Goal: Information Seeking & Learning: Check status

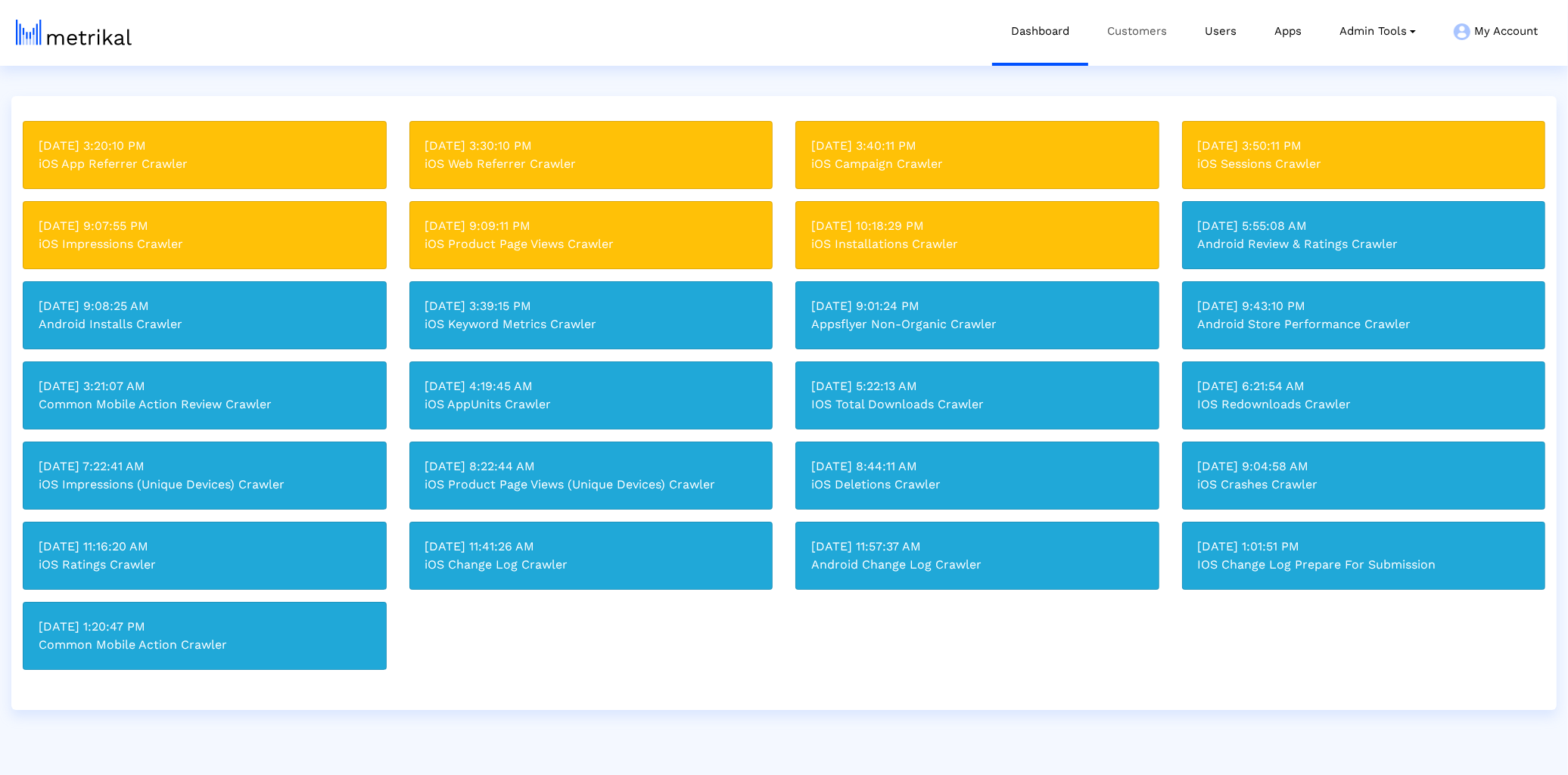
click at [1147, 15] on link "Customers" at bounding box center [1136, 32] width 97 height 63
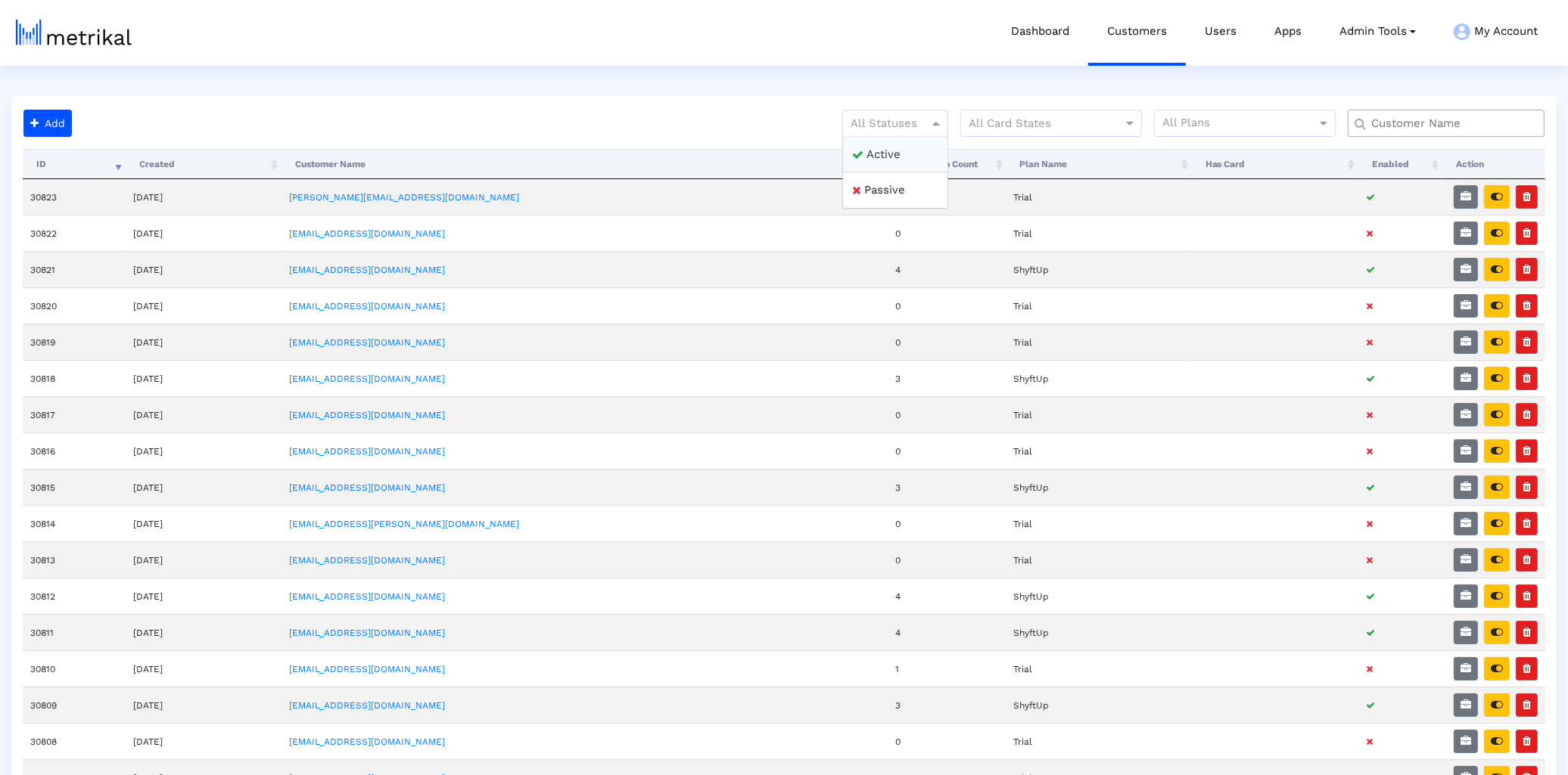
click at [928, 124] on span at bounding box center [938, 123] width 19 height 19
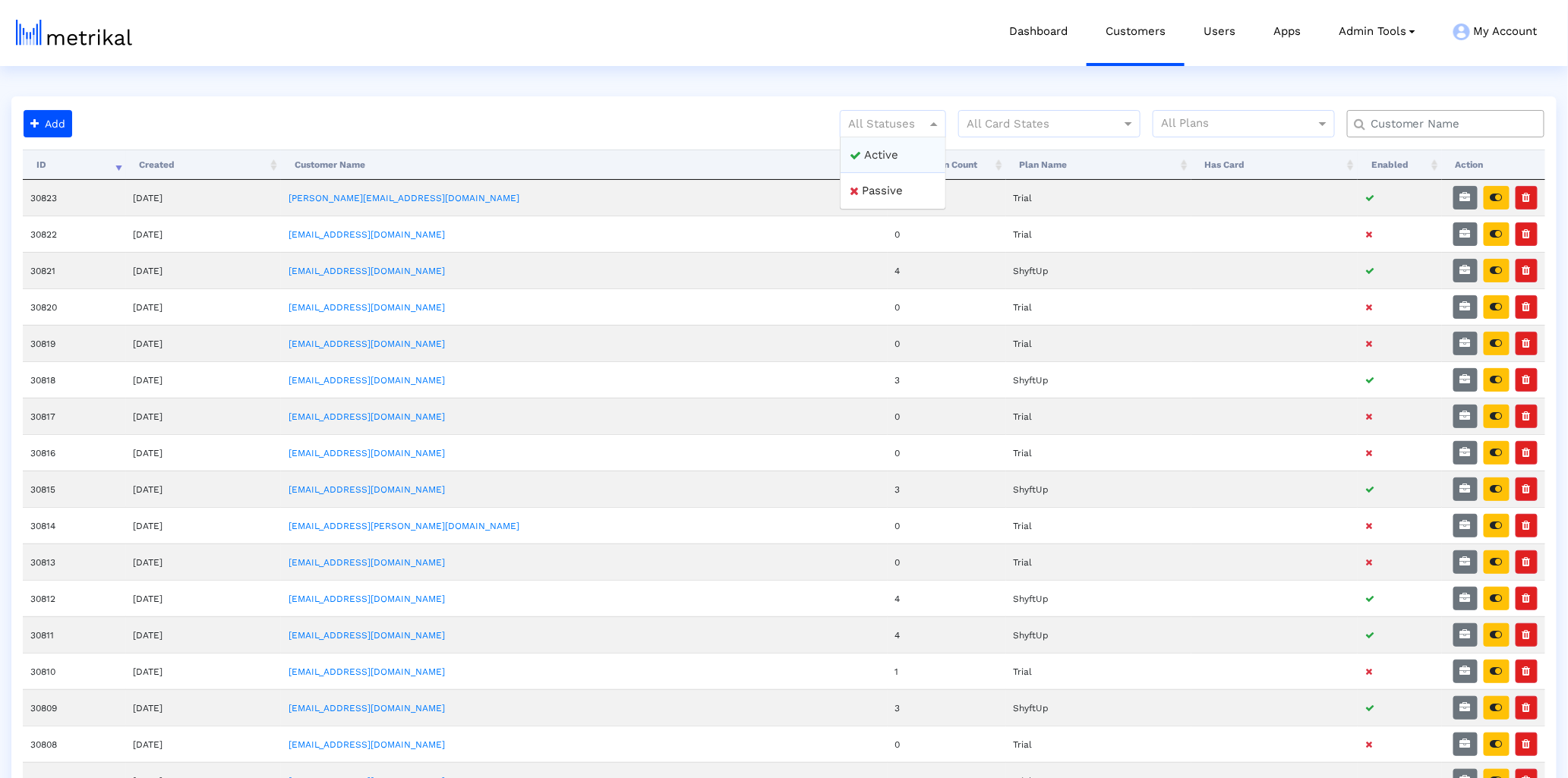
click at [907, 149] on div "Active" at bounding box center [893, 156] width 104 height 36
click at [366, 193] on link "[PERSON_NAME][EMAIL_ADDRESS][DOMAIN_NAME]" at bounding box center [404, 198] width 231 height 10
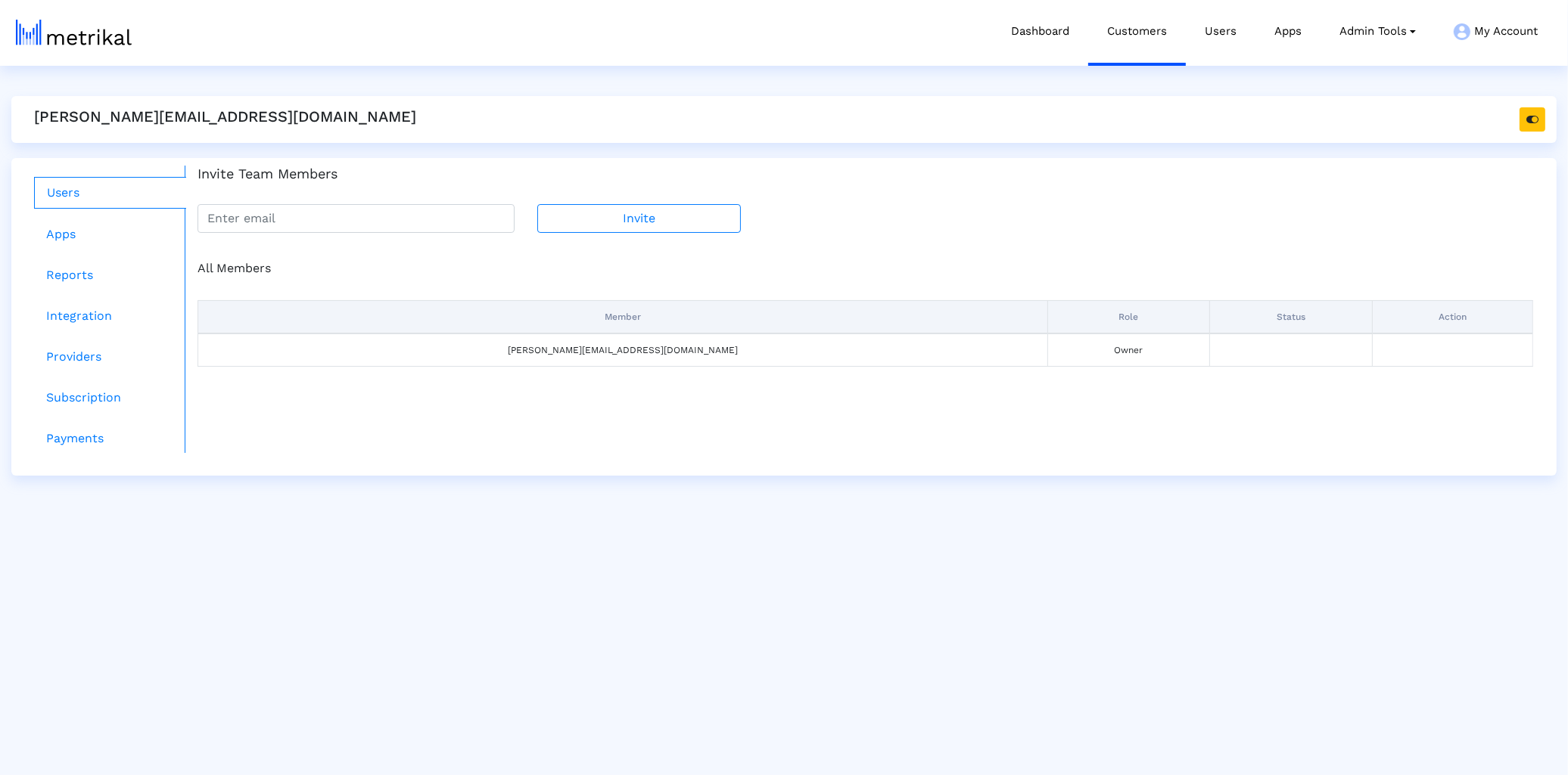
click at [130, 116] on h5 "[PERSON_NAME][EMAIL_ADDRESS][DOMAIN_NAME]" at bounding box center [226, 117] width 382 height 19
click at [125, 116] on h5 "[PERSON_NAME][EMAIL_ADDRESS][DOMAIN_NAME]" at bounding box center [226, 117] width 382 height 19
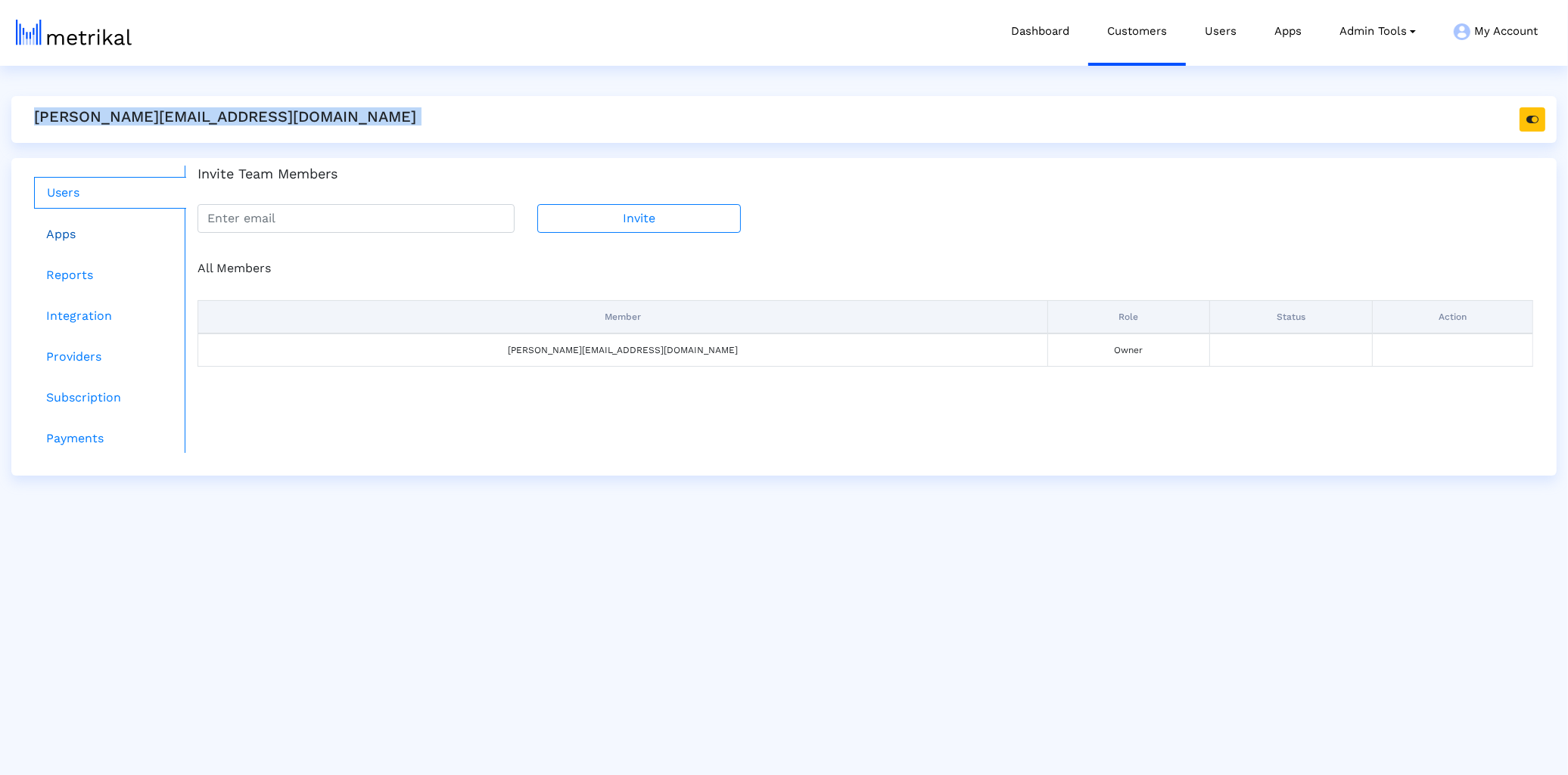
click at [54, 223] on link "Apps" at bounding box center [110, 234] width 152 height 31
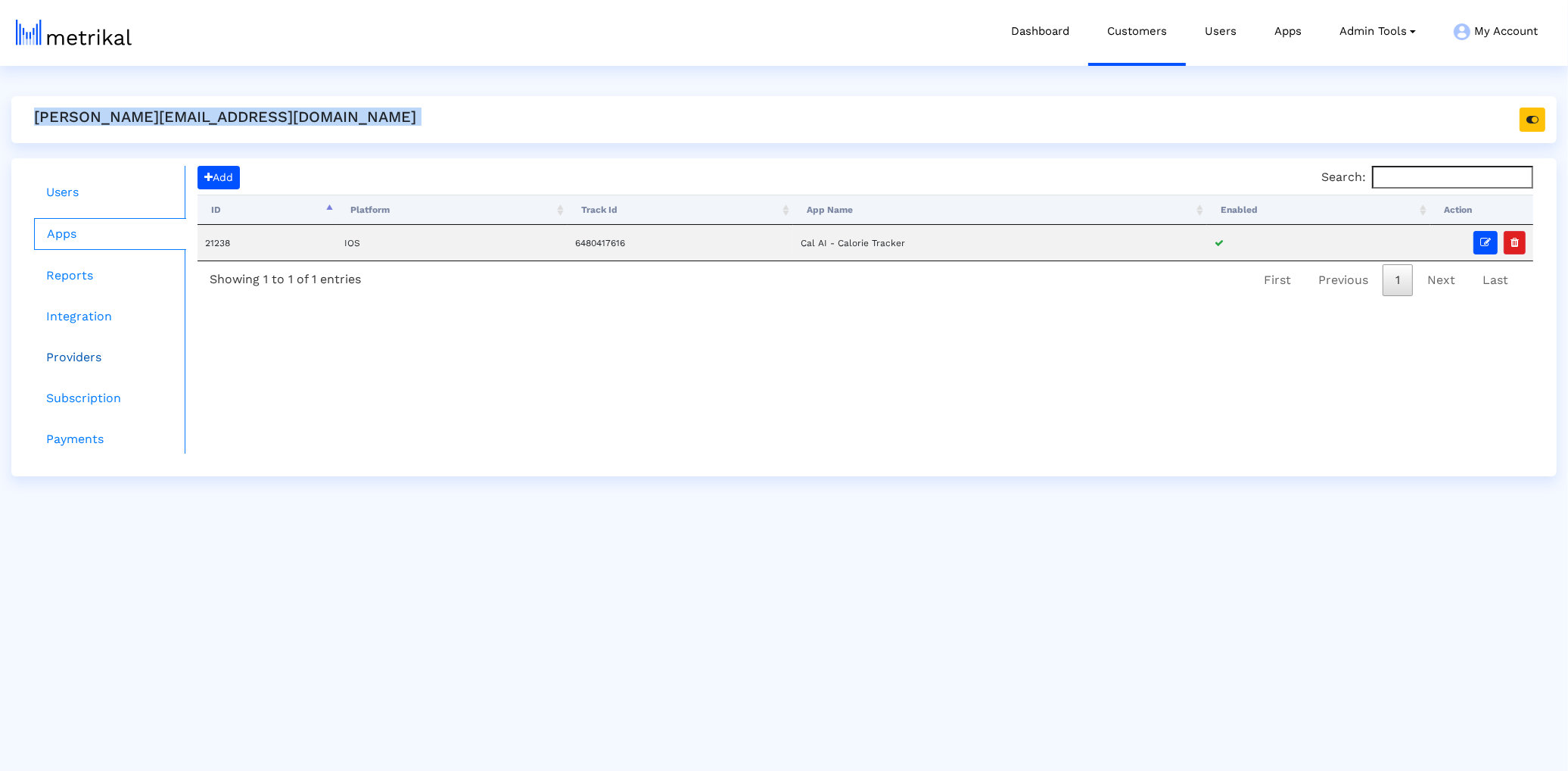
click at [75, 352] on link "Providers" at bounding box center [110, 357] width 152 height 31
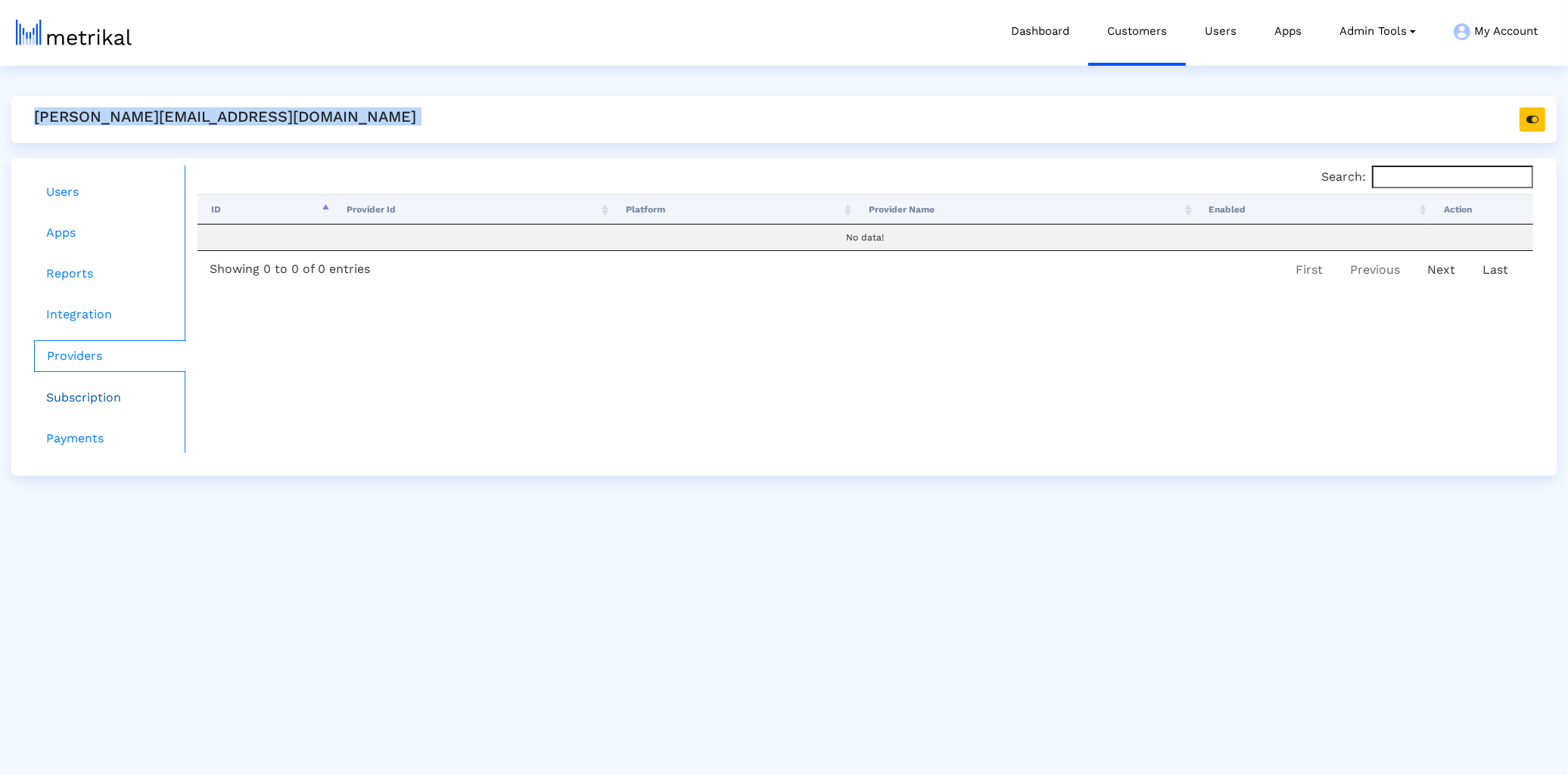
click at [96, 391] on link "Subscription" at bounding box center [110, 397] width 152 height 31
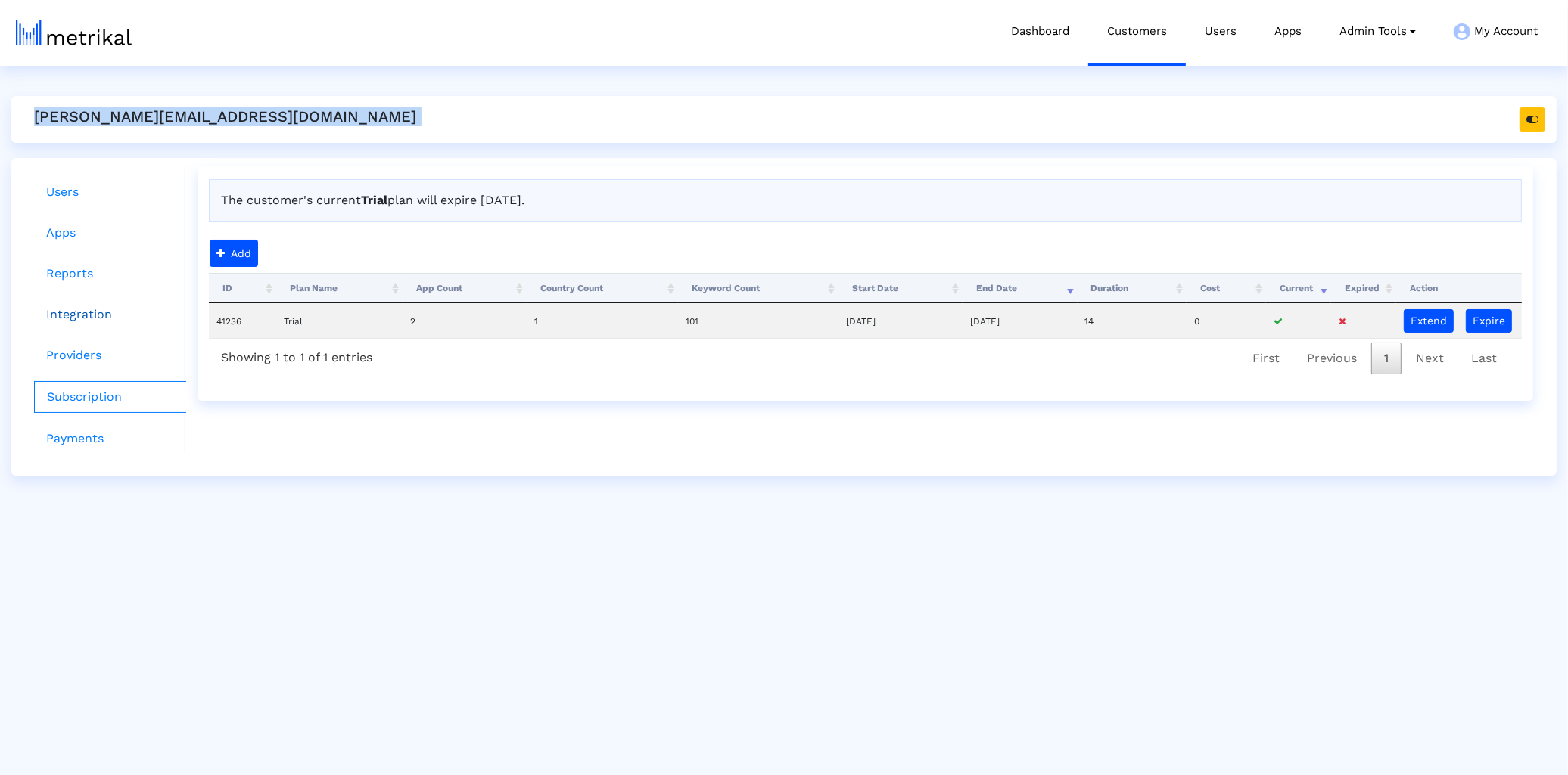
click at [110, 304] on link "Integration" at bounding box center [110, 315] width 152 height 31
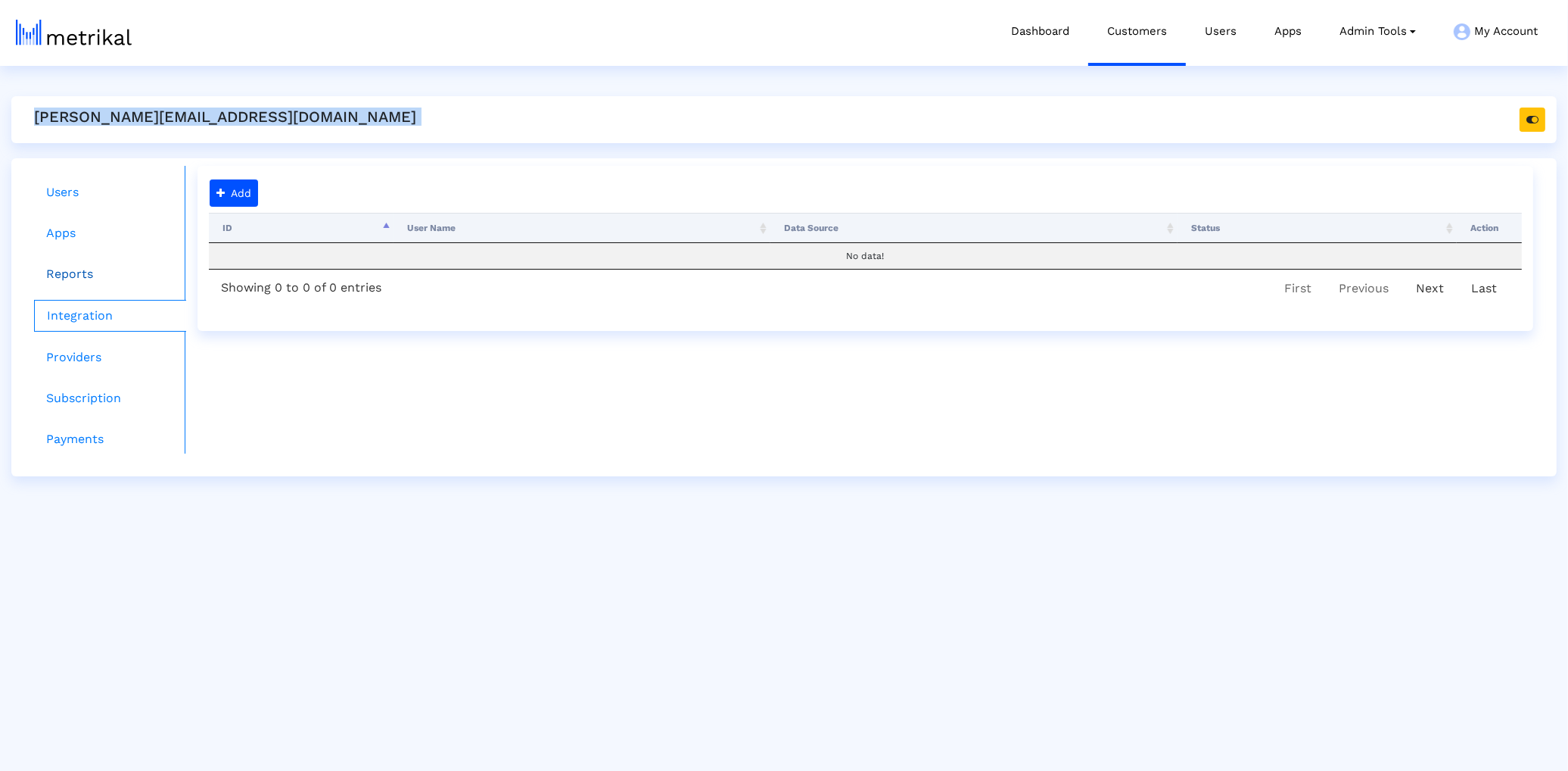
click at [114, 287] on link "Reports" at bounding box center [110, 274] width 152 height 31
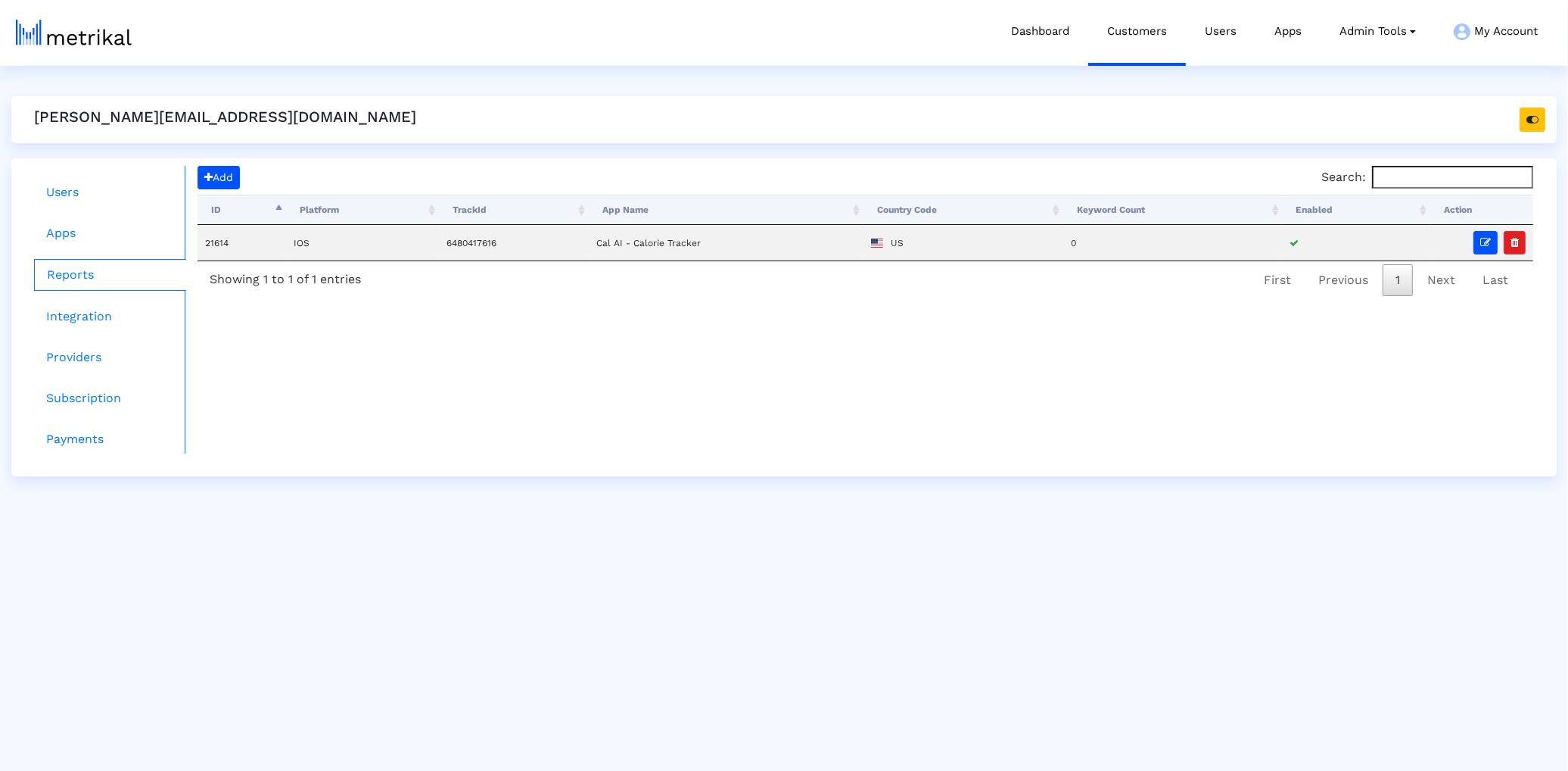
click at [23, 231] on ul "Users Apps Reports Integration Providers Subscription Payments" at bounding box center [103, 309] width 162 height 288
click at [82, 200] on link "Users" at bounding box center [110, 192] width 152 height 31
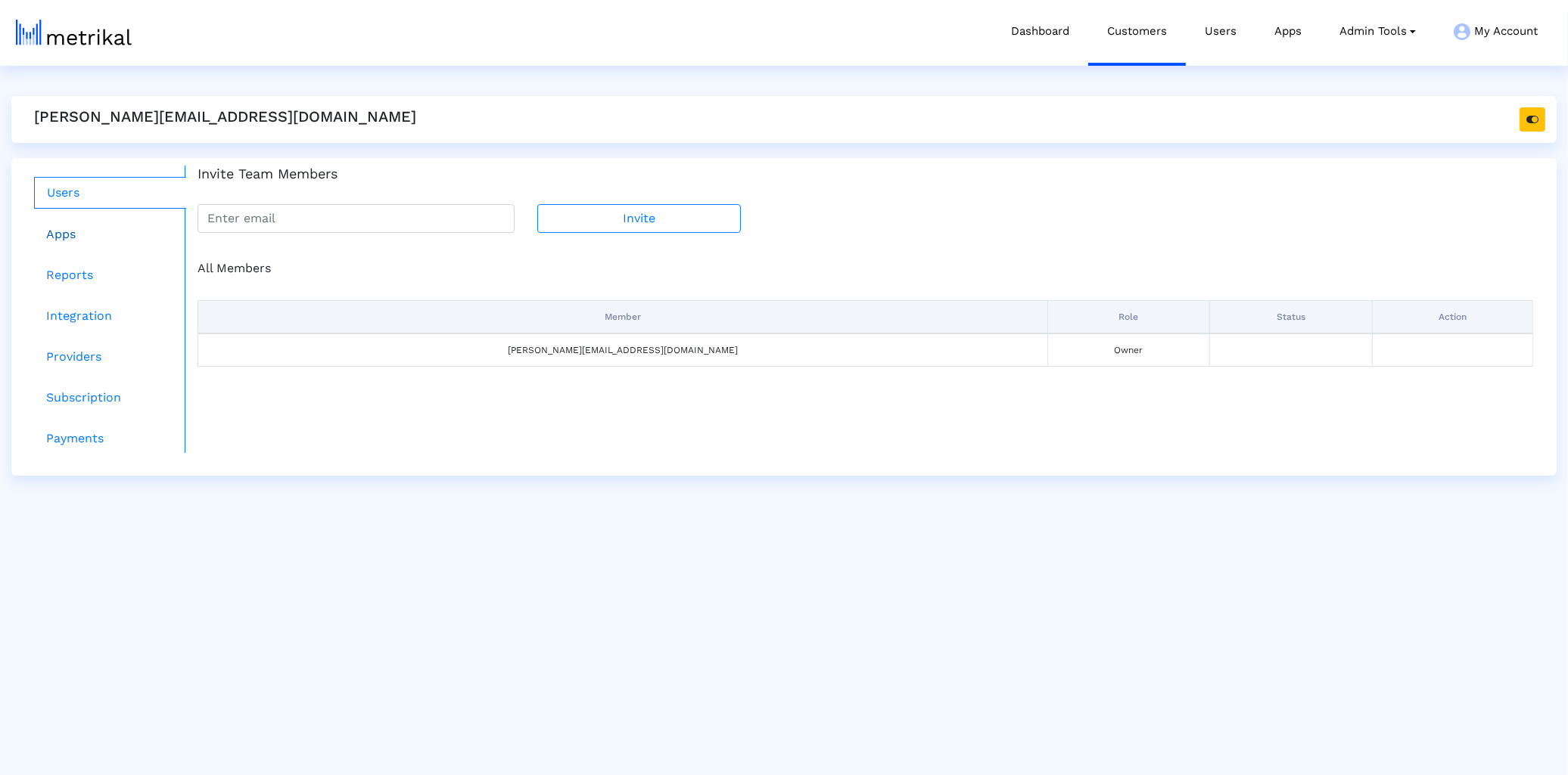
click at [76, 233] on link "Apps" at bounding box center [110, 234] width 152 height 31
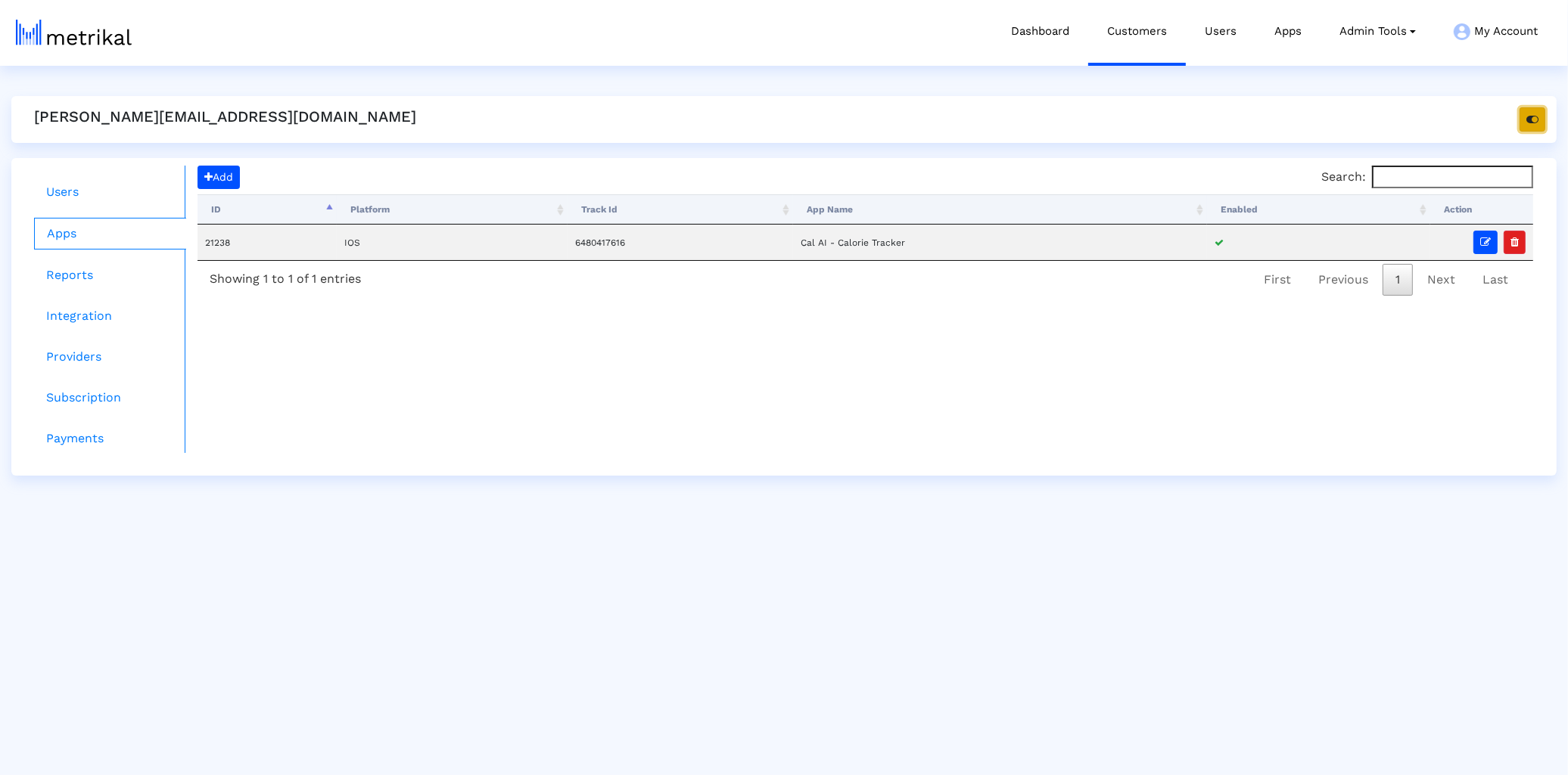
click at [1536, 124] on icon "button" at bounding box center [1532, 119] width 12 height 10
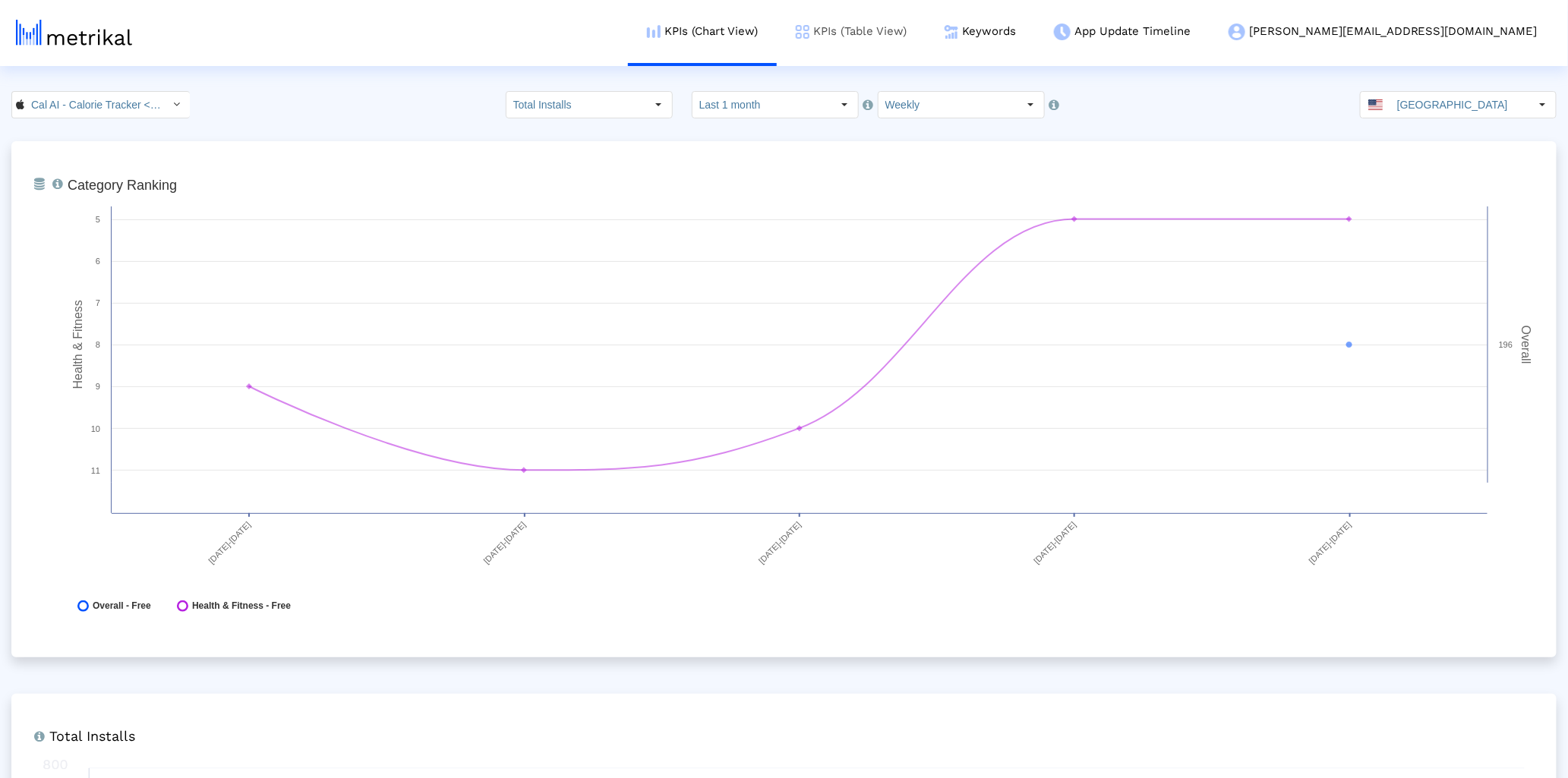
click at [925, 22] on link "KPIs (Table View)" at bounding box center [852, 32] width 149 height 63
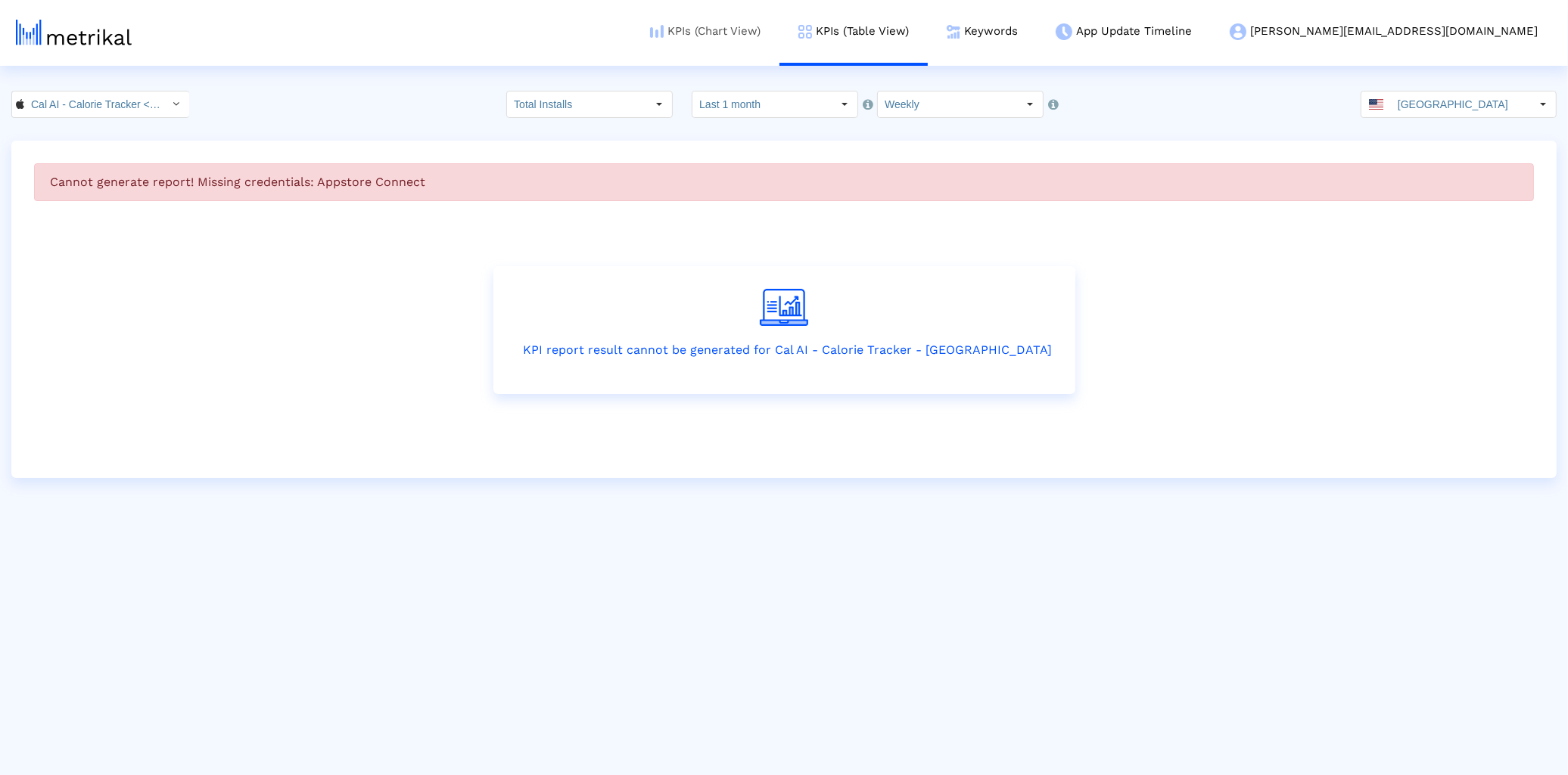
click at [779, 37] on link "KPIs (Chart View)" at bounding box center [706, 32] width 149 height 63
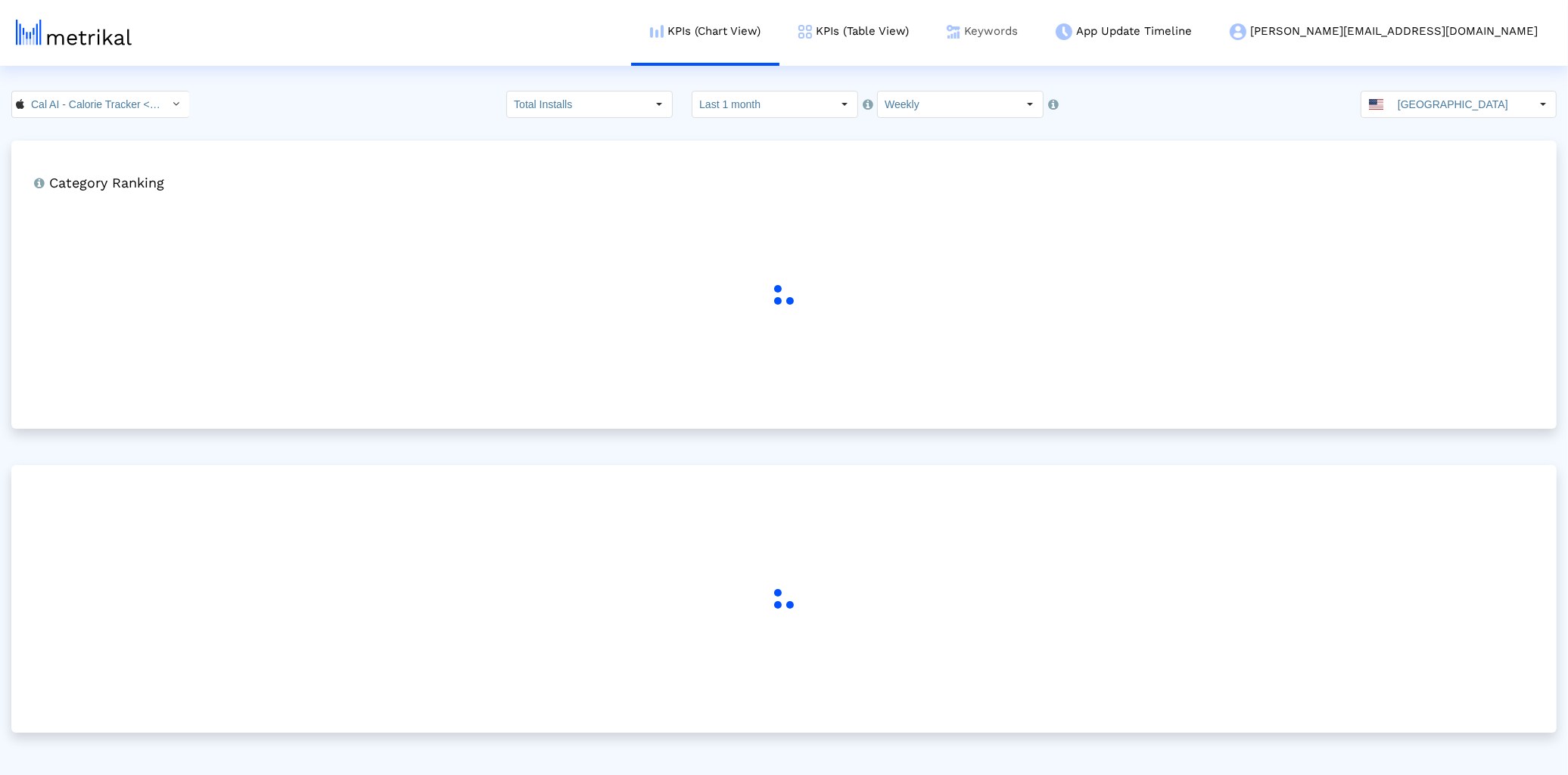
click at [1037, 45] on link "Keywords" at bounding box center [981, 32] width 109 height 63
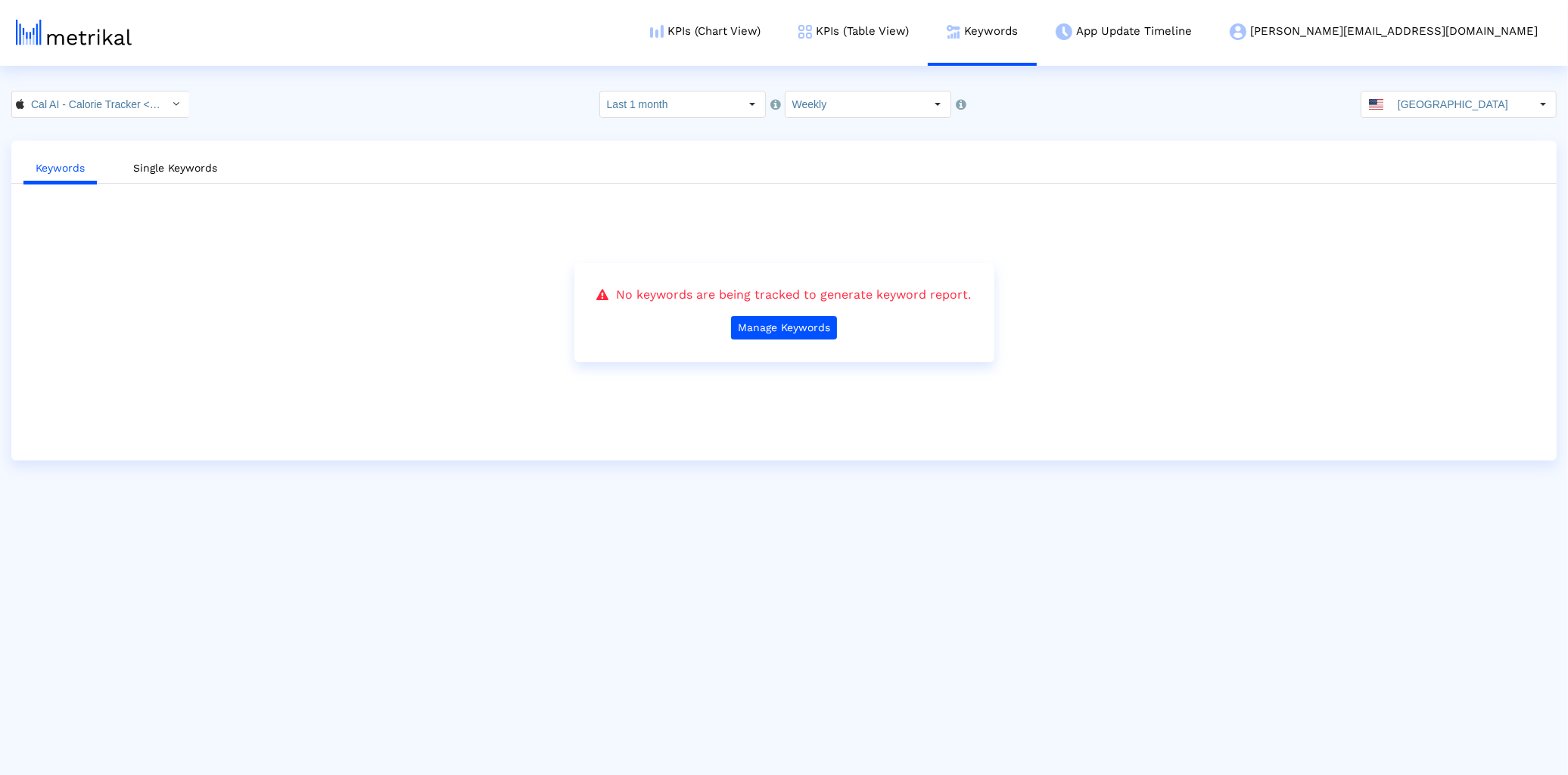
click at [767, 27] on div "KPIs (Chart View) KPIs (Table View) Keywords App Update Timeline [PERSON_NAME][…" at bounding box center [797, 32] width 1517 height 66
click at [779, 22] on link "KPIs (Chart View)" at bounding box center [706, 32] width 149 height 63
